Goal: Information Seeking & Learning: Learn about a topic

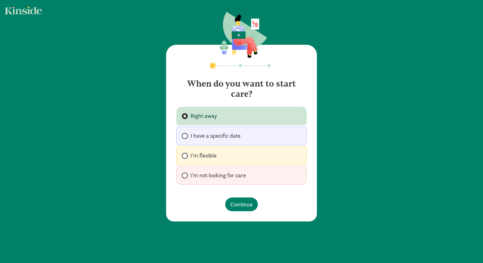
click at [183, 152] on label "I'm flexible" at bounding box center [241, 155] width 130 height 19
click at [183, 154] on input "I'm flexible" at bounding box center [184, 156] width 4 height 4
radio input "true"
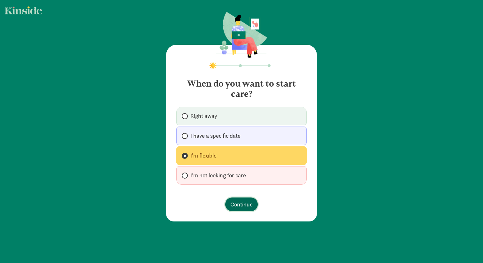
click at [242, 209] on button "Continue" at bounding box center [241, 204] width 33 height 14
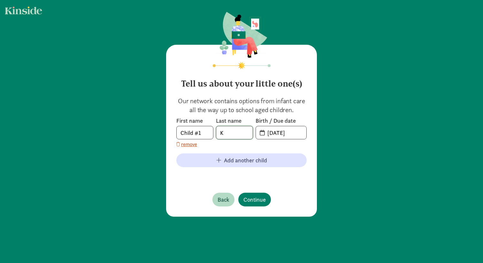
click at [238, 133] on input "K" at bounding box center [234, 132] width 36 height 13
drag, startPoint x: 261, startPoint y: 202, endPoint x: 267, endPoint y: 140, distance: 61.6
click at [267, 140] on div "Tell us about your little one(s) Our network contains options from infant care …" at bounding box center [241, 131] width 151 height 172
click at [278, 131] on input "20-25-0819" at bounding box center [284, 132] width 43 height 13
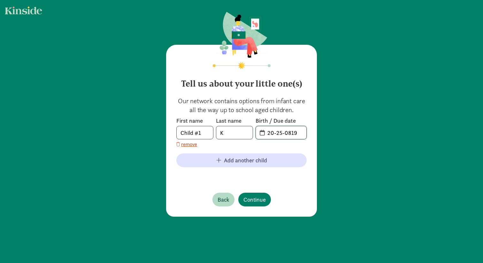
click at [278, 131] on input "20-25-0819" at bounding box center [284, 132] width 43 height 13
type input "07-21-2021"
click at [306, 201] on footer "Back Continue" at bounding box center [241, 199] width 130 height 24
click at [226, 130] on input "K" at bounding box center [234, 132] width 36 height 13
type input "Karger"
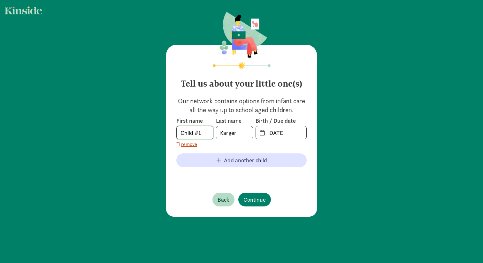
click at [193, 133] on input "Child #1" at bounding box center [195, 132] width 36 height 13
type input "Madelyn"
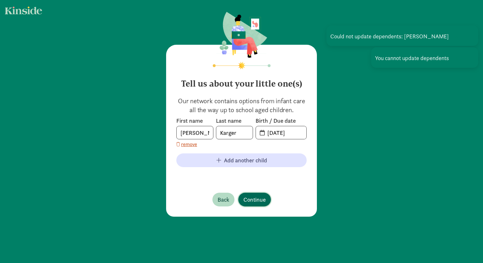
click at [251, 198] on span "Continue" at bounding box center [254, 199] width 22 height 9
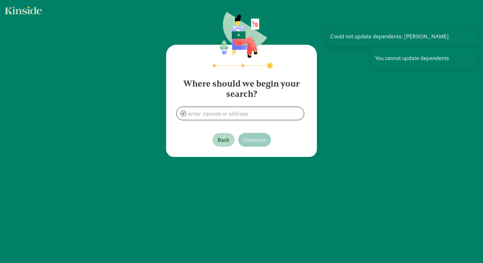
click at [213, 116] on input at bounding box center [240, 113] width 127 height 13
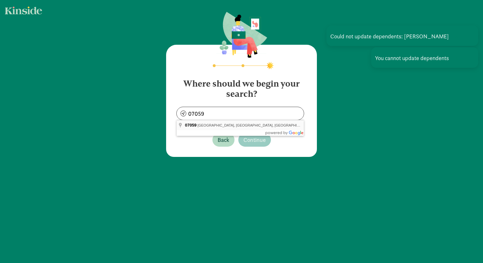
type input "Warren, NJ 07059, USA"
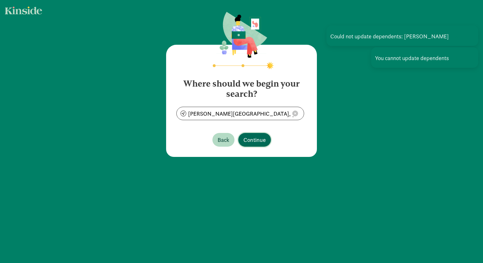
click at [256, 140] on span "Continue" at bounding box center [254, 139] width 22 height 9
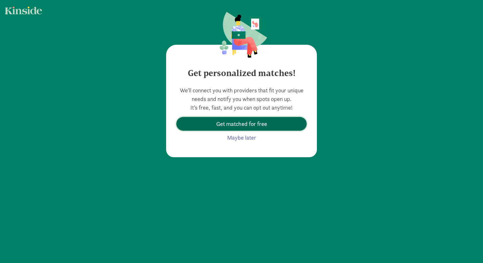
click at [250, 125] on span "Get matched for free" at bounding box center [241, 123] width 51 height 9
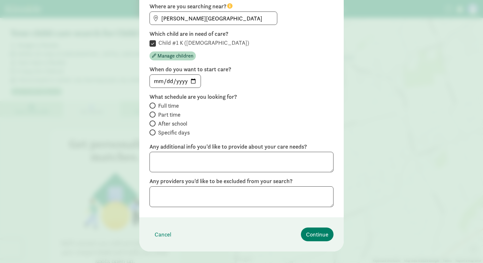
scroll to position [85, 0]
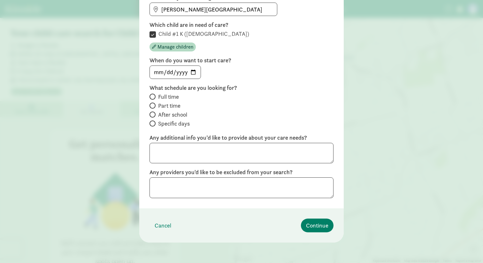
click at [155, 96] on span at bounding box center [152, 97] width 6 height 6
click at [154, 96] on input "Full time" at bounding box center [151, 97] width 4 height 4
radio input "true"
click at [196, 72] on input "date" at bounding box center [175, 72] width 51 height 13
click at [195, 74] on input "2025-09-01" at bounding box center [175, 72] width 51 height 13
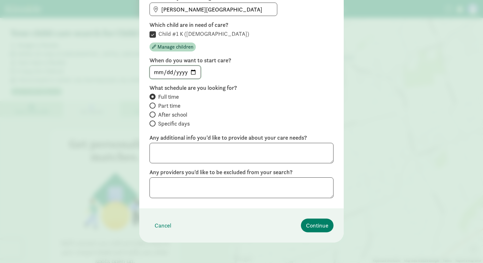
type input "2025-10-01"
click at [319, 221] on span "Continue" at bounding box center [317, 225] width 22 height 9
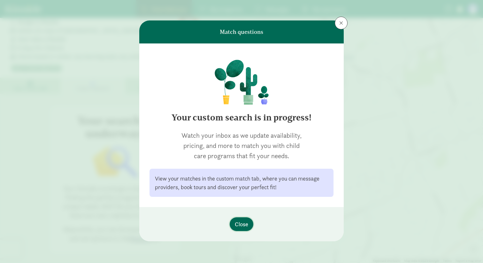
scroll to position [31, 0]
click at [239, 220] on span "Close" at bounding box center [241, 224] width 13 height 9
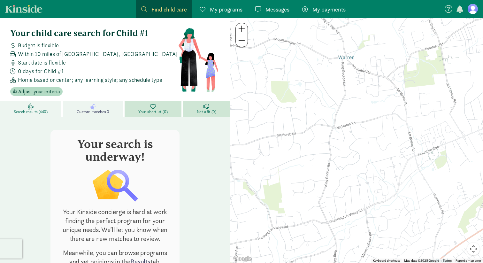
click at [23, 107] on link "Search results (440)" at bounding box center [31, 109] width 63 height 16
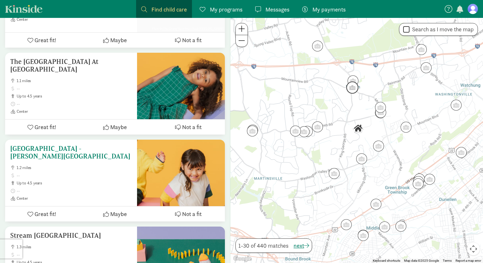
scroll to position [513, 0]
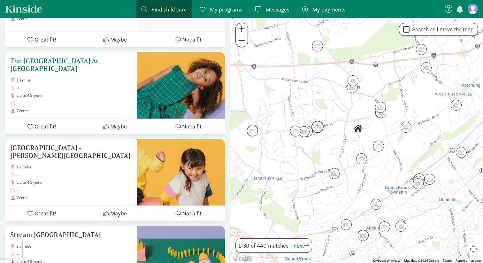
click at [73, 66] on h5 "The [GEOGRAPHIC_DATA] At [GEOGRAPHIC_DATA]" at bounding box center [71, 64] width 122 height 15
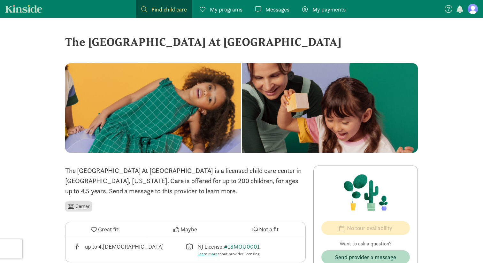
drag, startPoint x: 45, startPoint y: 10, endPoint x: 2, endPoint y: 11, distance: 42.5
click at [2, 11] on nav "Find child care Find My programs Programs Messages Messages My payments Pay" at bounding box center [241, 9] width 483 height 18
click at [229, 9] on span "My programs" at bounding box center [226, 9] width 33 height 9
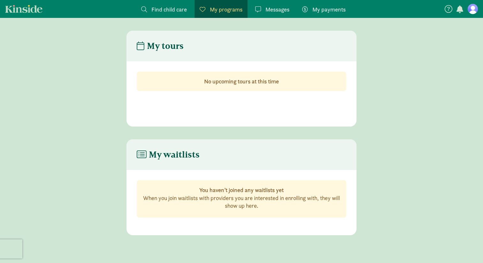
click at [176, 8] on span "Find child care" at bounding box center [168, 9] width 35 height 9
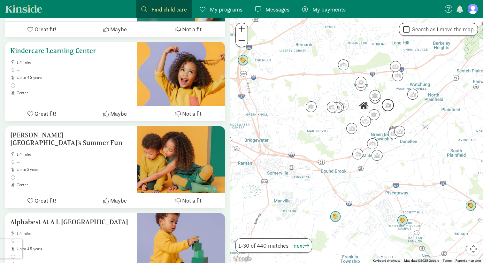
scroll to position [1267, 0]
